Goal: Task Accomplishment & Management: Manage account settings

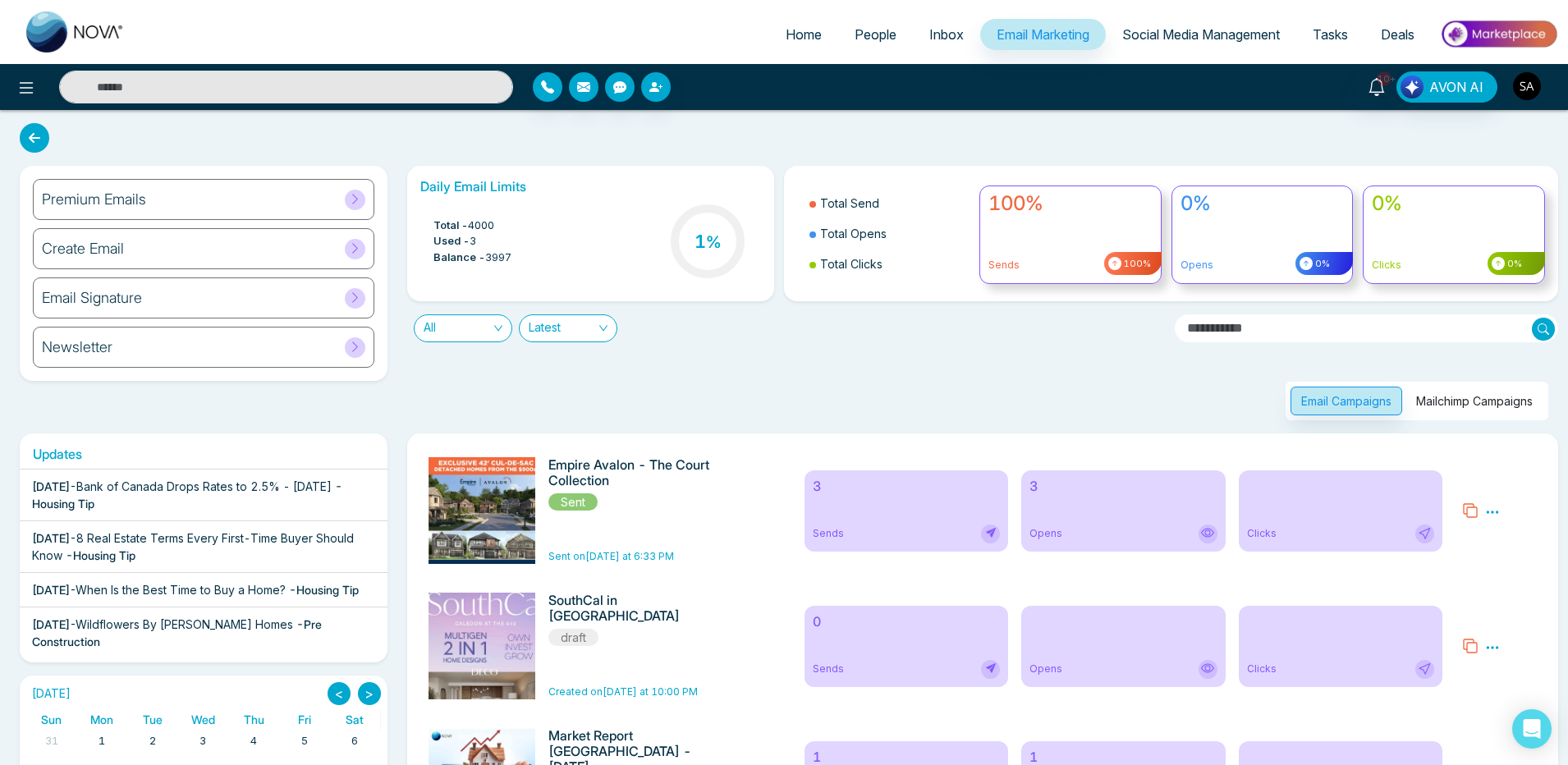
click at [1525, 87] on img "button" at bounding box center [1527, 86] width 28 height 28
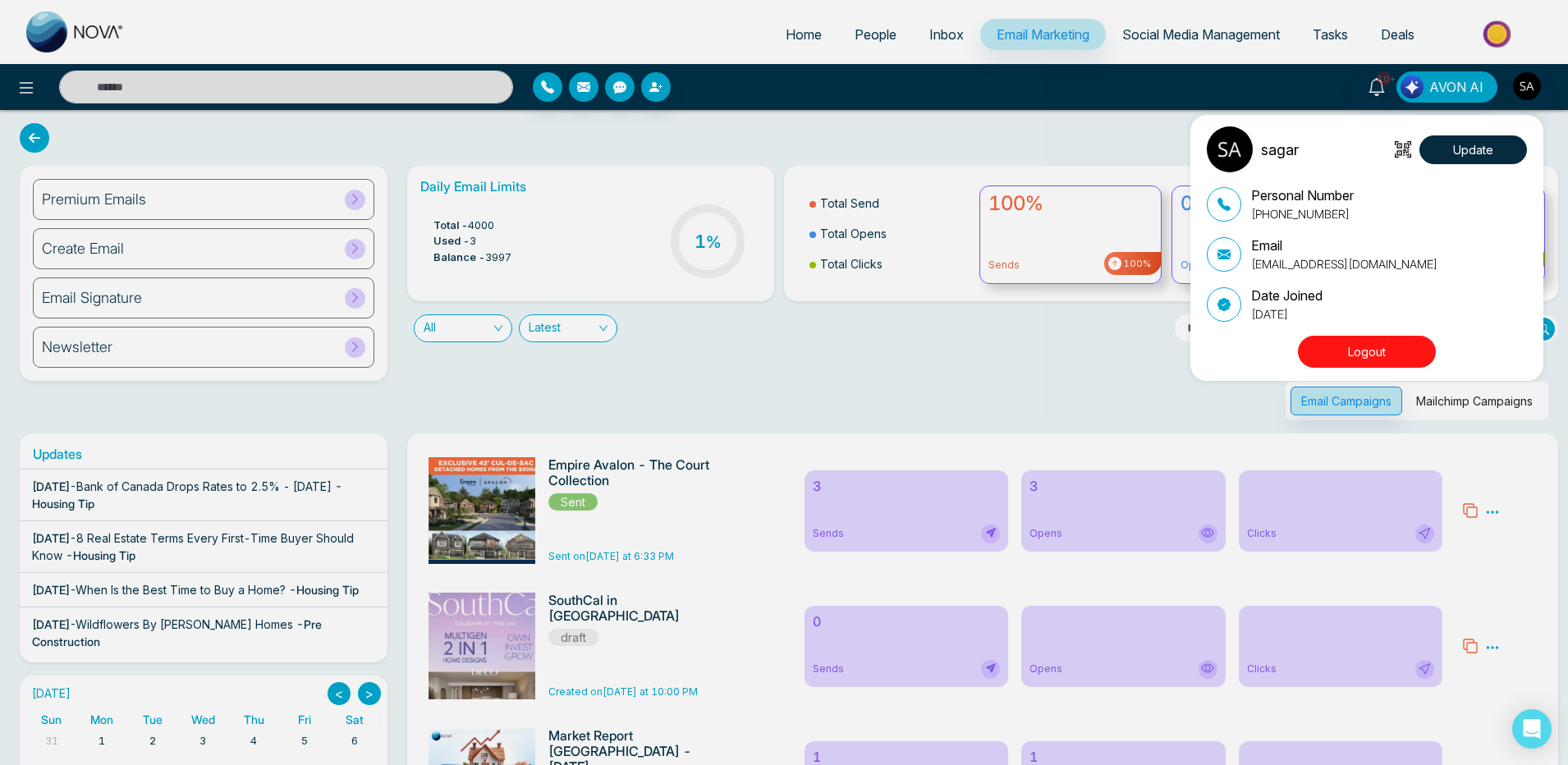
click at [1369, 348] on button "Logout" at bounding box center [1366, 351] width 138 height 32
